Goal: Task Accomplishment & Management: Manage account settings

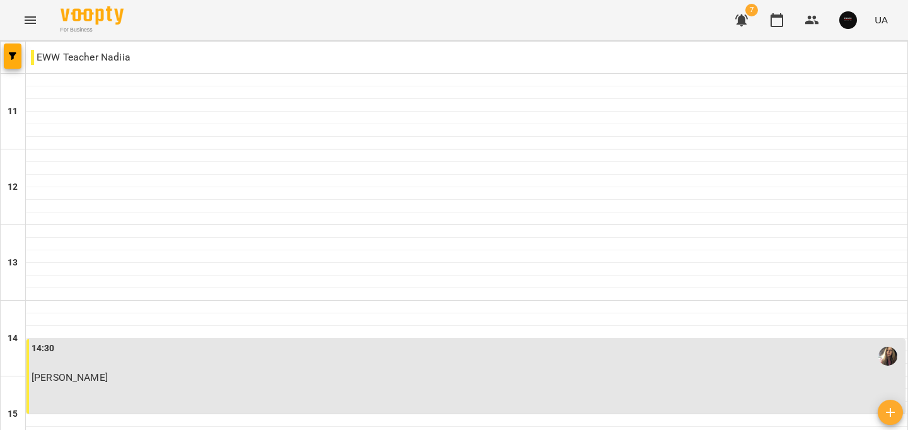
scroll to position [22, 0]
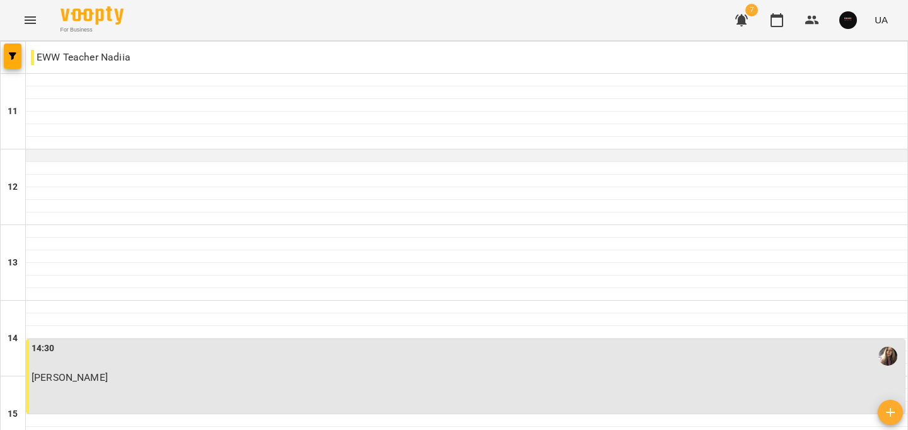
click at [87, 149] on div at bounding box center [466, 155] width 881 height 13
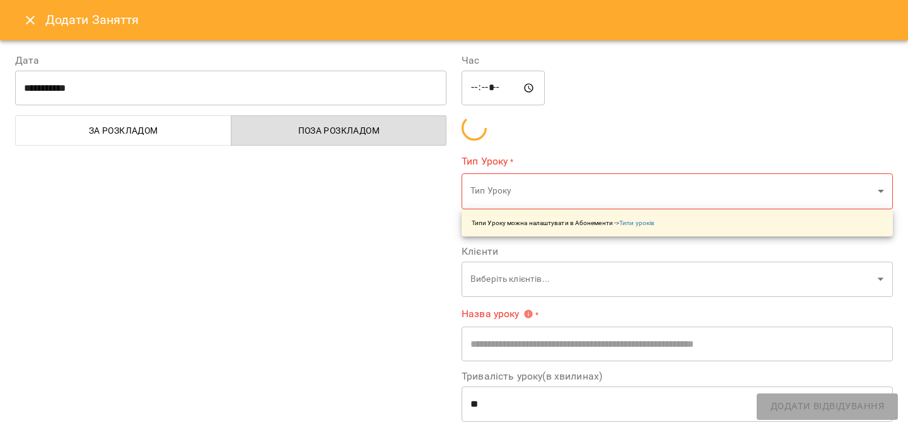
type input "**********"
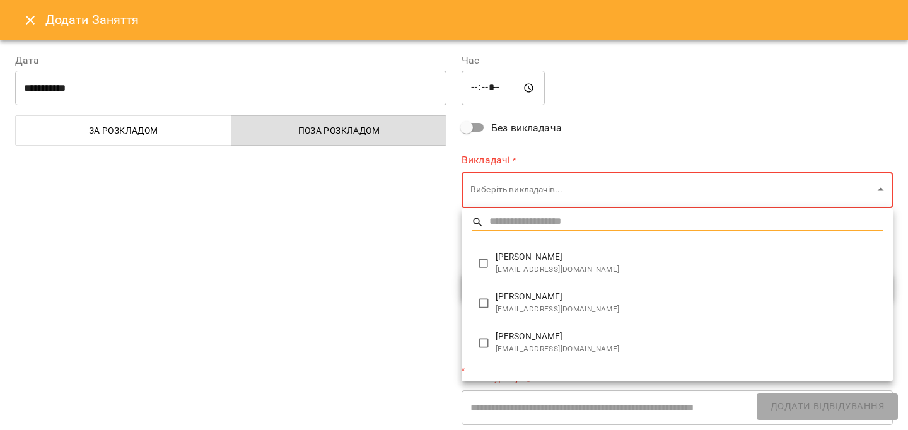
click at [554, 287] on li "[PERSON_NAME] [EMAIL_ADDRESS][DOMAIN_NAME]" at bounding box center [676, 303] width 431 height 40
type input "**********"
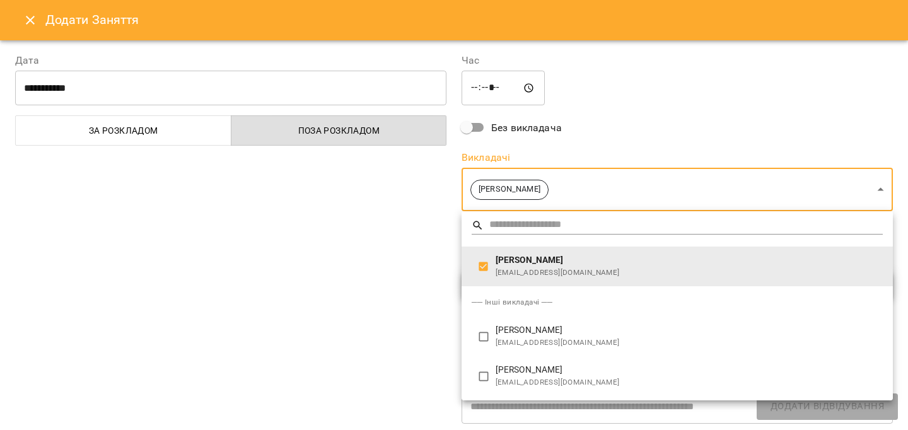
drag, startPoint x: 349, startPoint y: 279, endPoint x: 400, endPoint y: 287, distance: 51.7
click at [349, 279] on div at bounding box center [454, 215] width 908 height 430
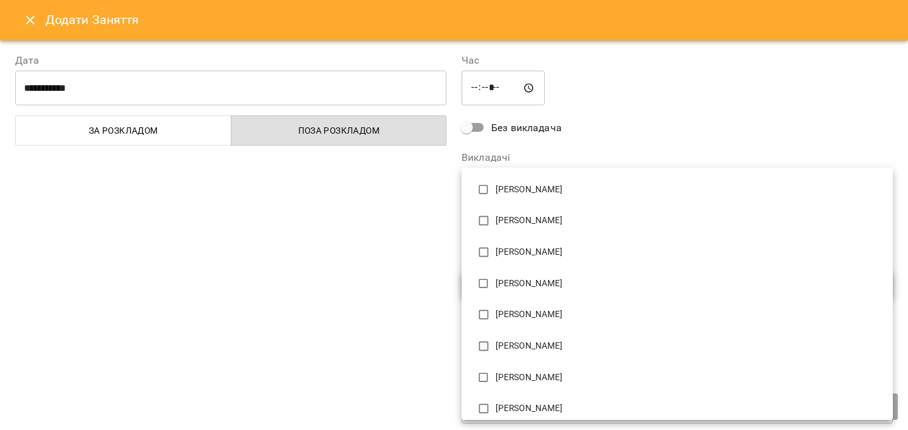
scroll to position [113, 0]
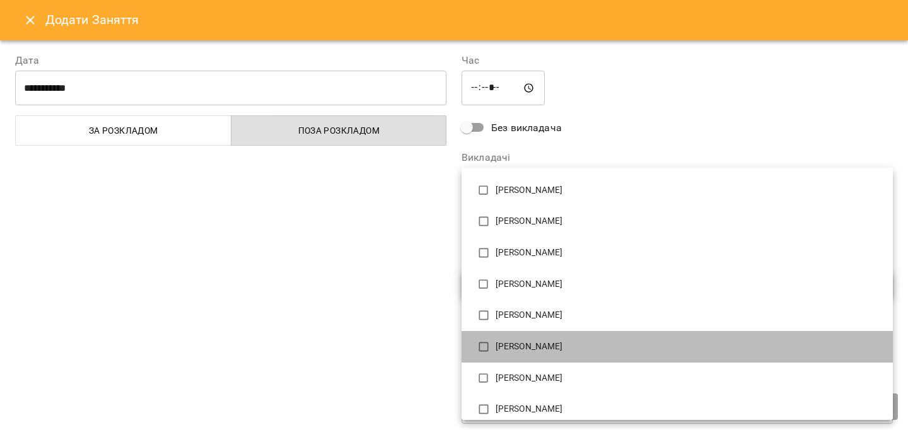
click at [557, 353] on li "[PERSON_NAME]" at bounding box center [676, 347] width 431 height 32
type input "**********"
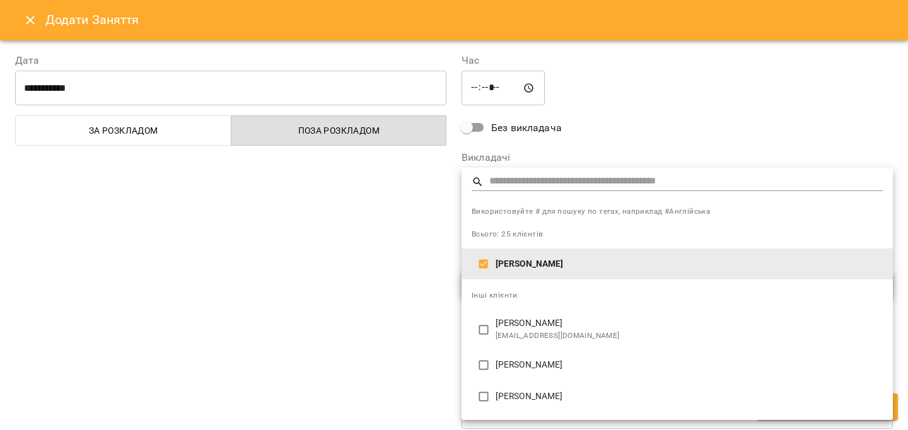
click at [371, 291] on div at bounding box center [454, 215] width 908 height 430
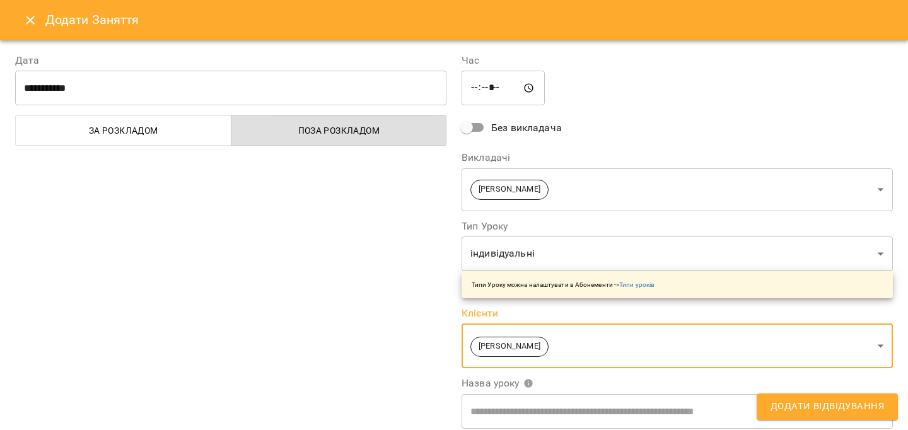
click at [779, 398] on span "Додати Відвідування" at bounding box center [826, 406] width 113 height 16
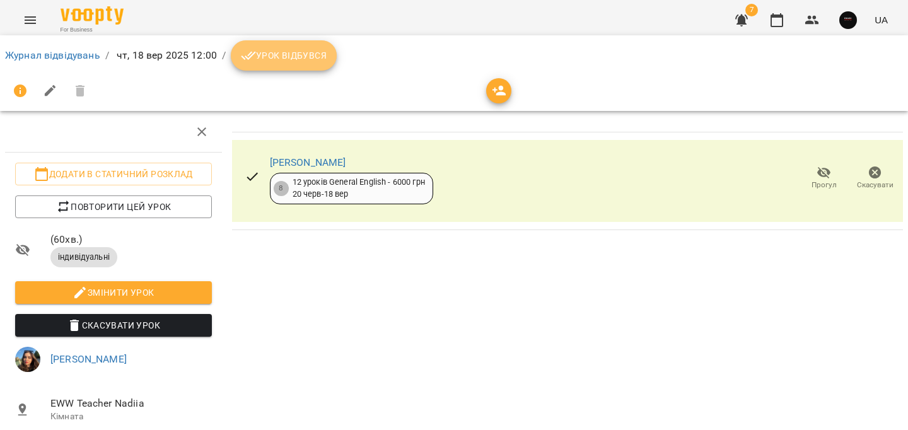
click at [301, 58] on span "Урок відбувся" at bounding box center [284, 55] width 86 height 15
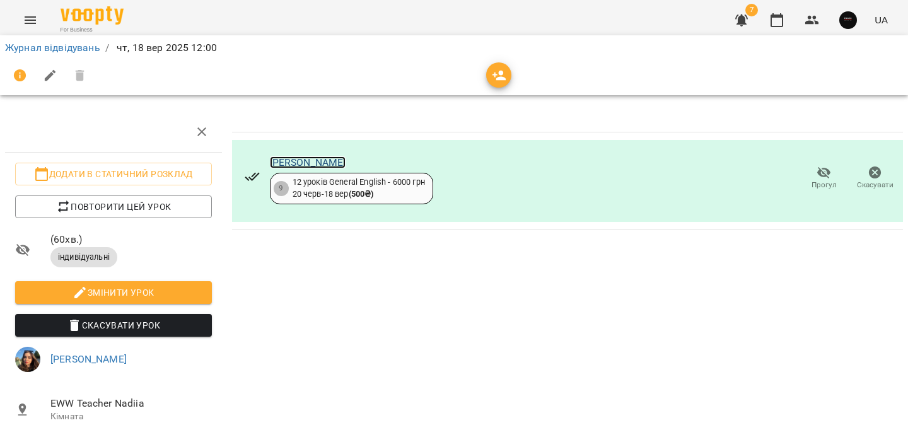
click at [316, 161] on link "[PERSON_NAME]" at bounding box center [308, 162] width 76 height 12
click at [81, 51] on link "Журнал відвідувань" at bounding box center [52, 48] width 95 height 12
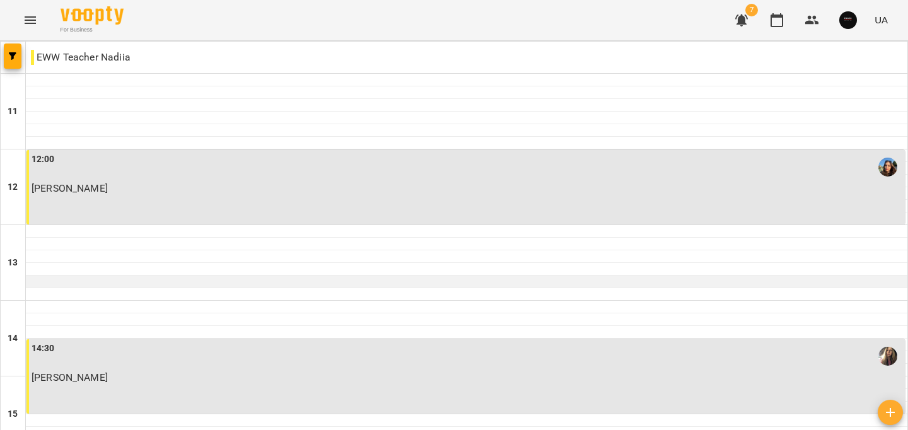
scroll to position [635, 0]
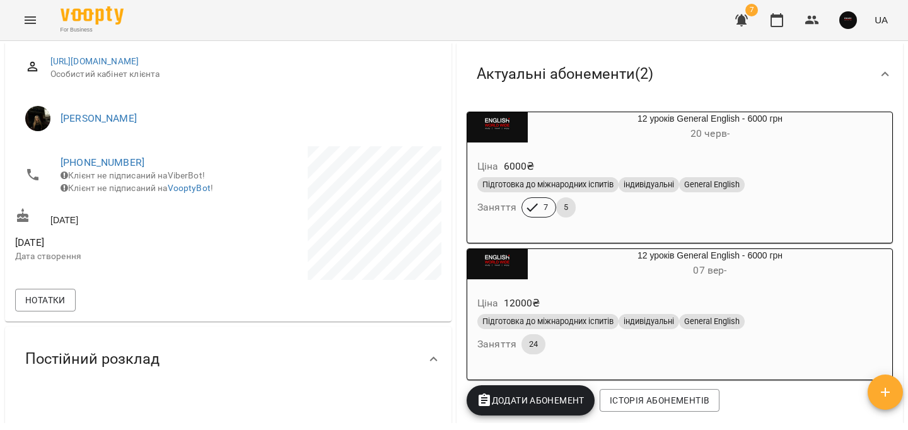
scroll to position [147, 0]
